Goal: Find specific page/section: Find specific page/section

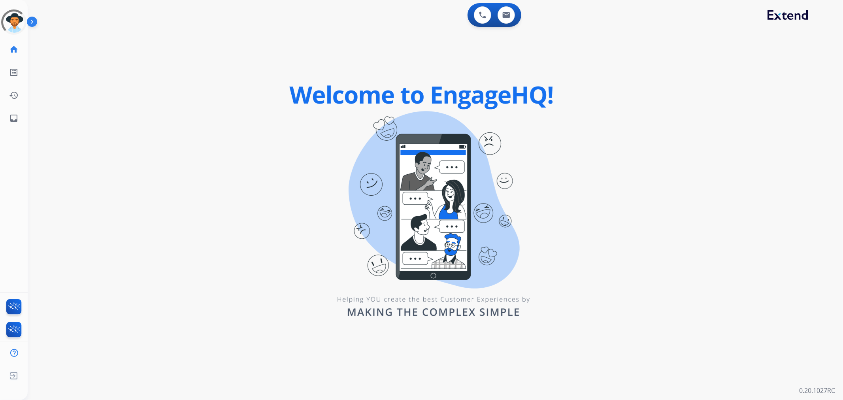
click at [196, 72] on div "0 Voice Interactions 0 Email Interactions swap_horiz Break voice bridge close_f…" at bounding box center [435, 200] width 815 height 400
click at [107, 77] on div "0 Voice Interactions 0 Email Interactions swap_horiz Break voice bridge close_f…" at bounding box center [435, 200] width 815 height 400
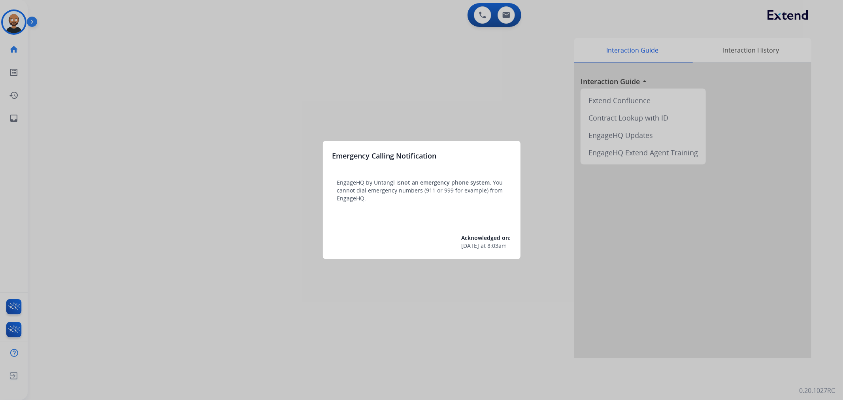
click at [184, 127] on div at bounding box center [421, 200] width 843 height 400
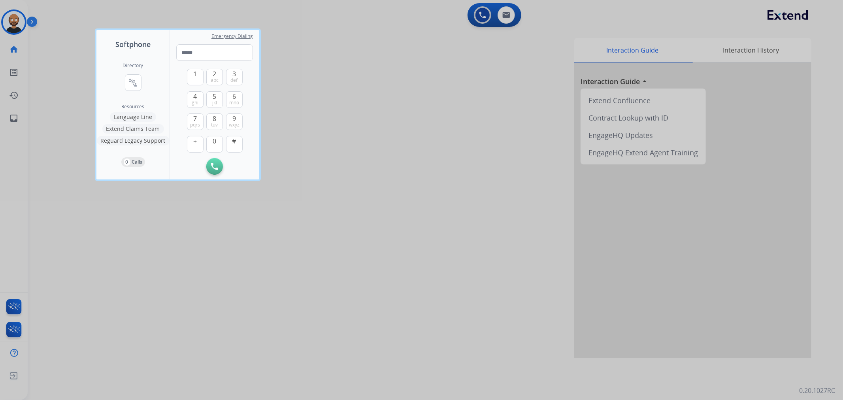
drag, startPoint x: 84, startPoint y: 75, endPoint x: 39, endPoint y: 55, distance: 49.7
click at [84, 75] on div at bounding box center [421, 200] width 843 height 400
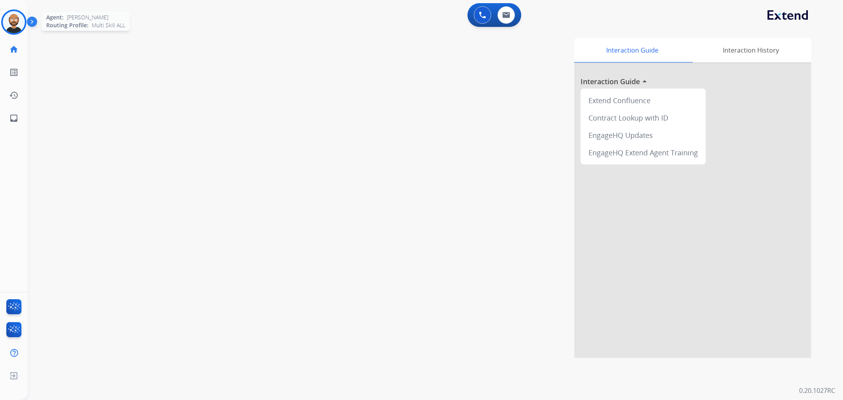
click at [8, 25] on img at bounding box center [14, 22] width 22 height 22
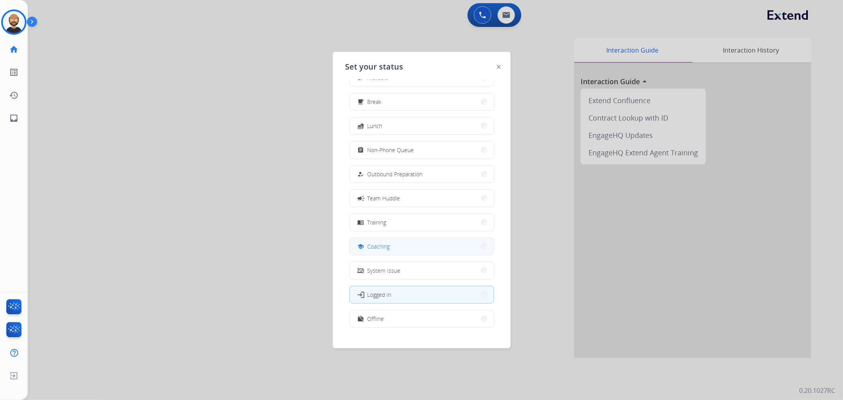
scroll to position [26, 0]
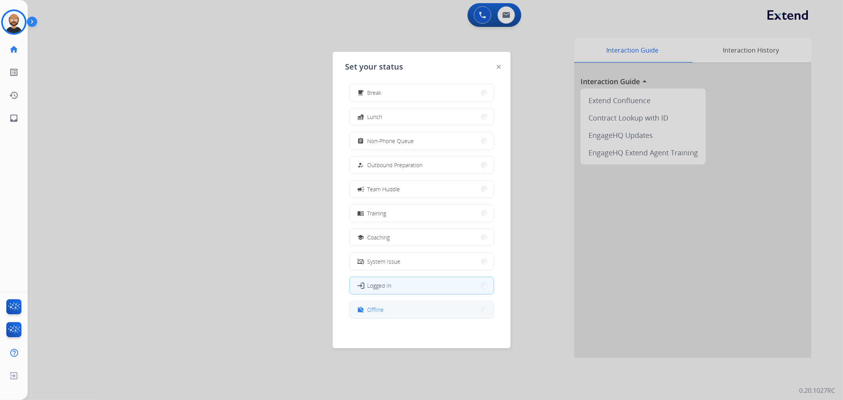
click at [421, 306] on button "work_off Offline" at bounding box center [422, 309] width 144 height 17
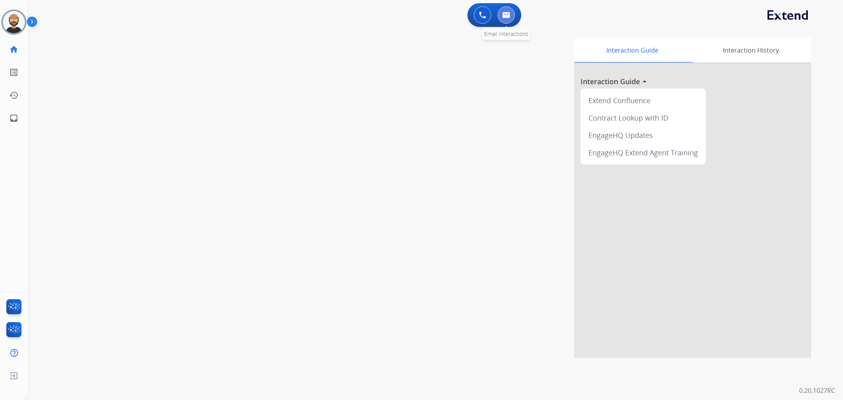
click at [506, 20] on button at bounding box center [506, 14] width 17 height 17
